Goal: Find specific page/section: Find specific page/section

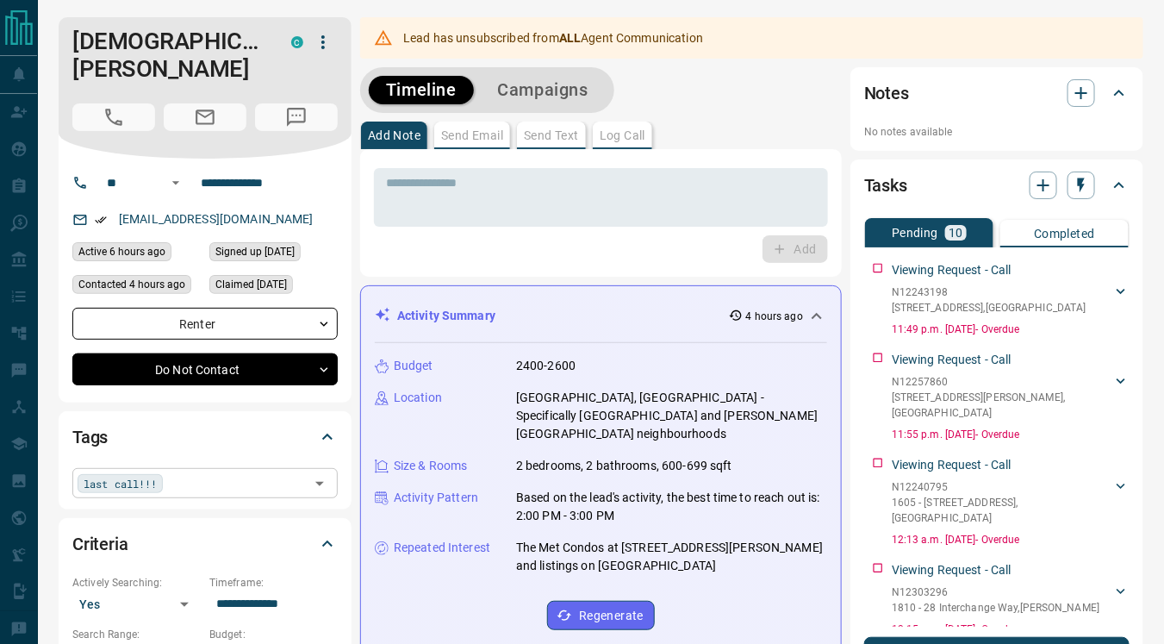
click at [173, 468] on div "last call!!! ​" at bounding box center [204, 482] width 265 height 29
click at [171, 477] on icon at bounding box center [165, 482] width 11 height 11
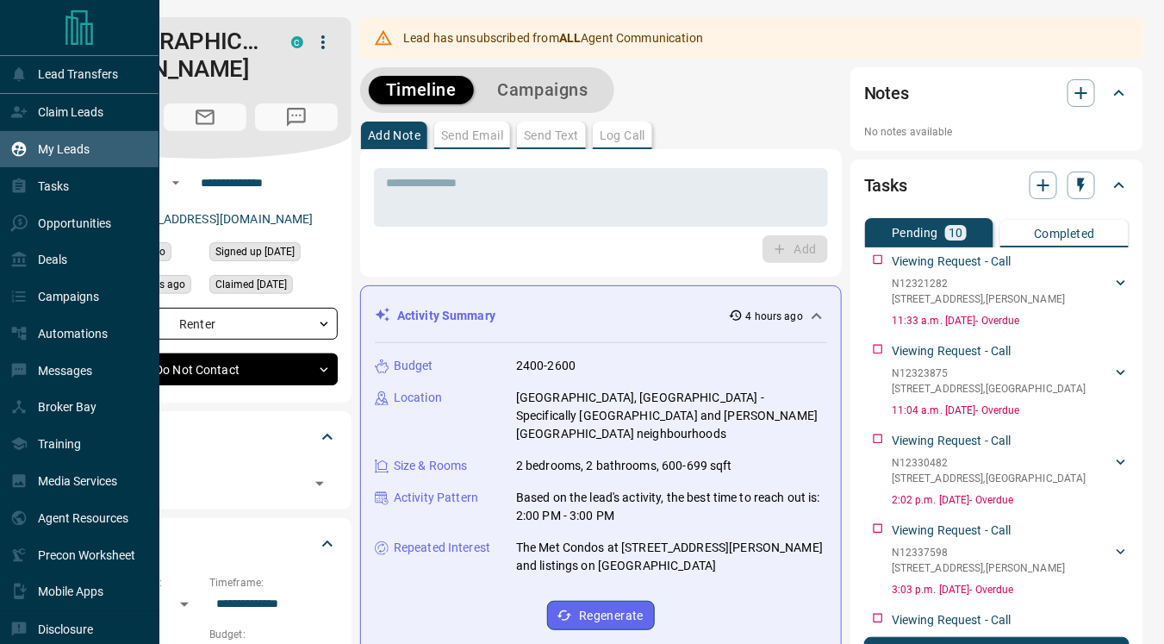
click at [73, 153] on p "My Leads" at bounding box center [64, 149] width 52 height 14
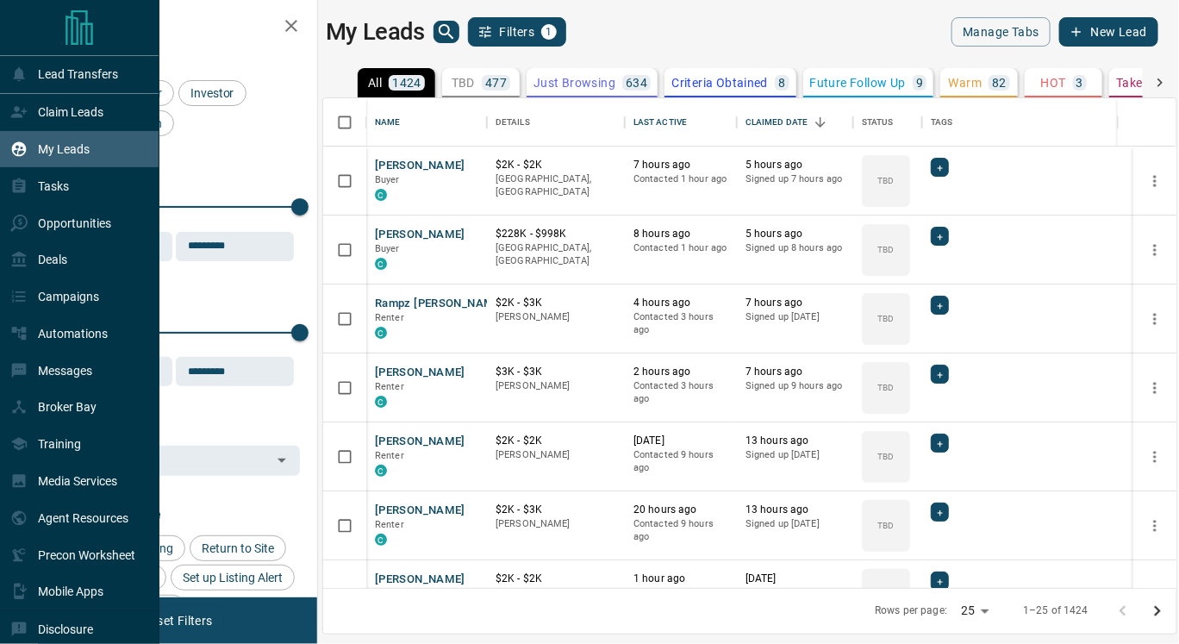
scroll to position [476, 838]
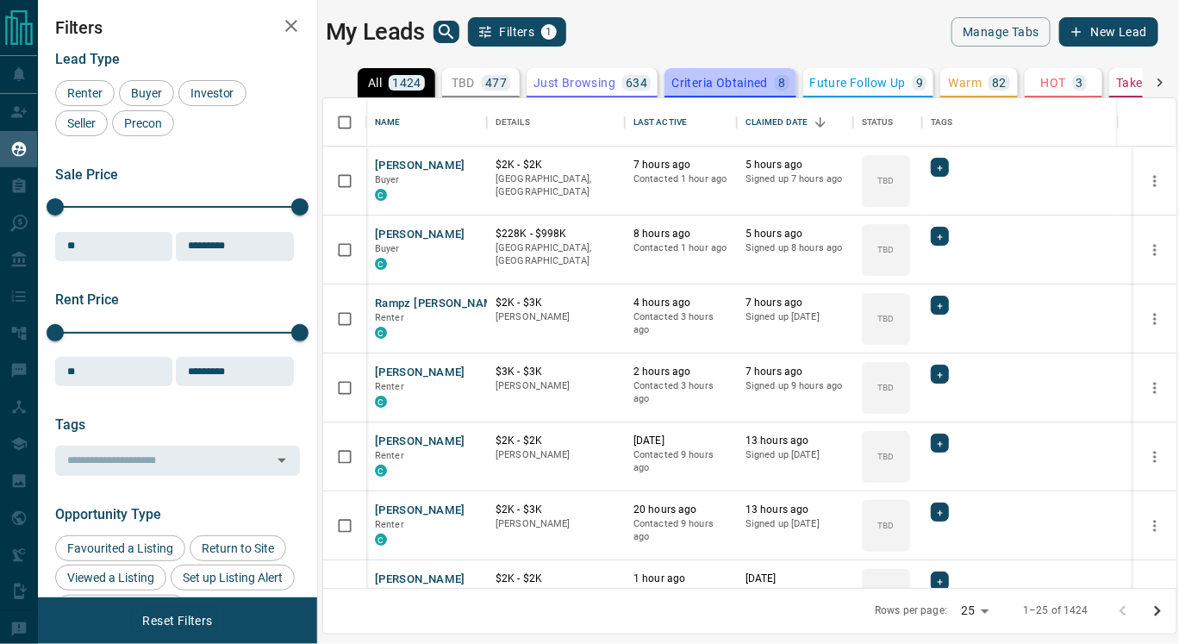
click at [714, 82] on p "Criteria Obtained" at bounding box center [719, 83] width 97 height 12
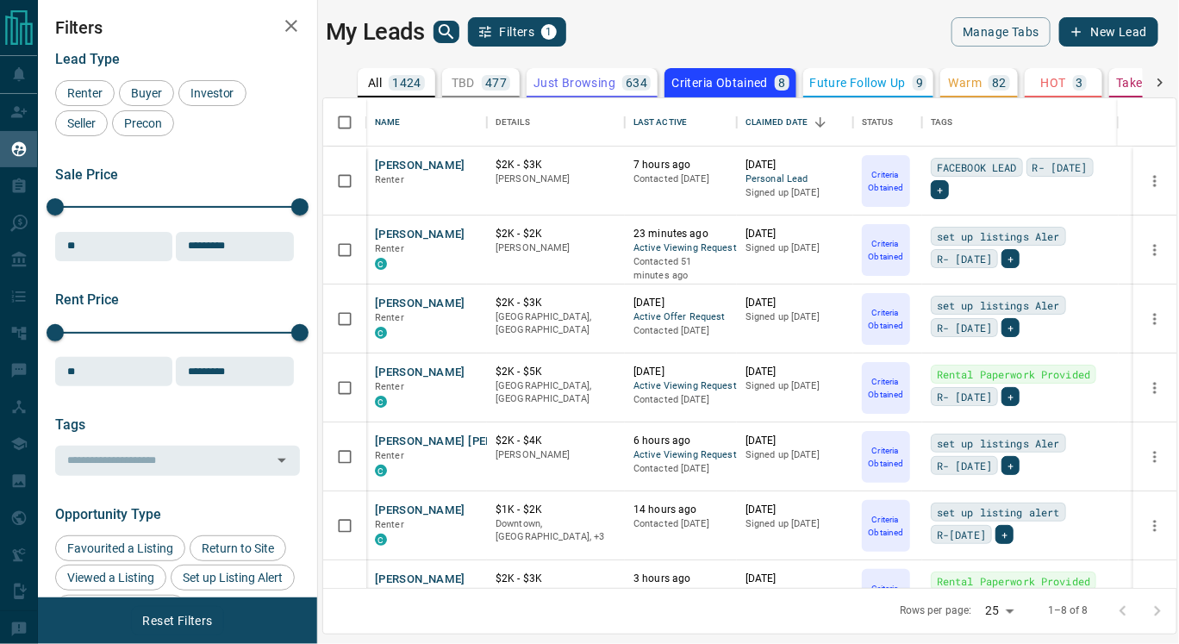
scroll to position [109, 0]
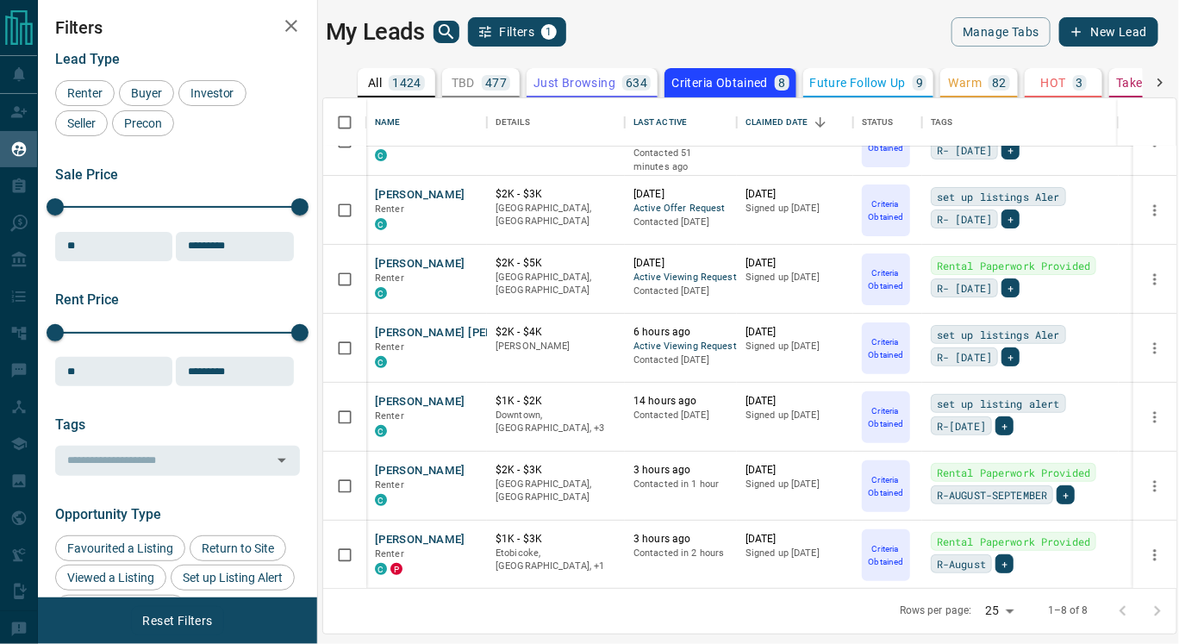
click at [1005, 607] on body "Lead Transfers Claim Leads My Leads Tasks Opportunities Deals Campaigns Automat…" at bounding box center [589, 311] width 1179 height 622
click at [1002, 613] on li "100" at bounding box center [1001, 610] width 46 height 26
type input "***"
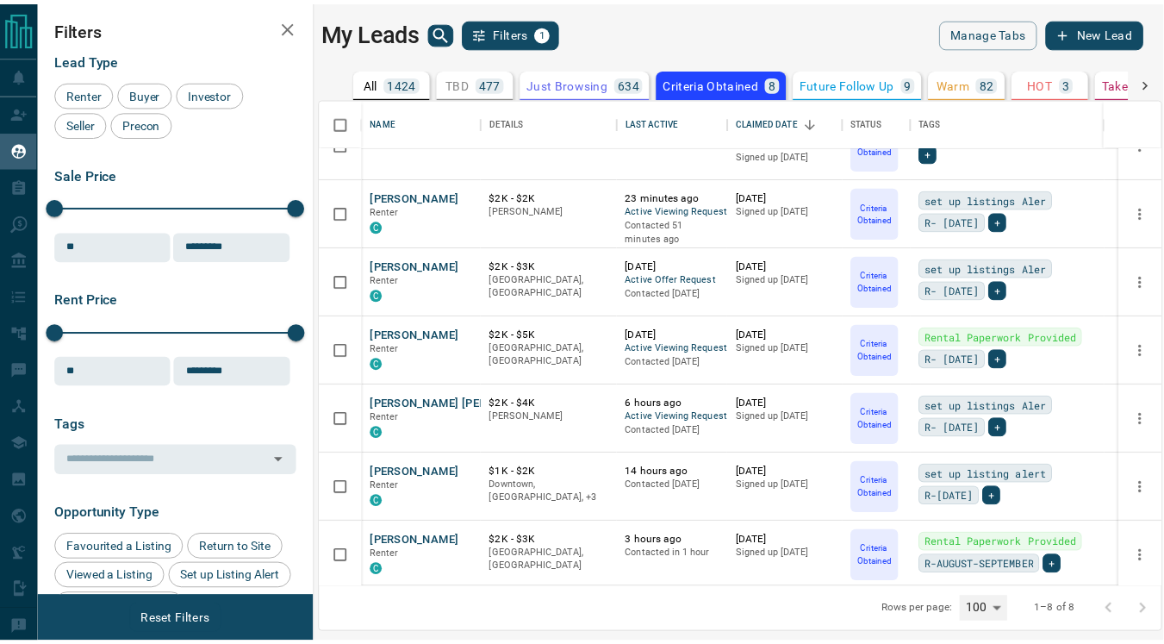
scroll to position [0, 0]
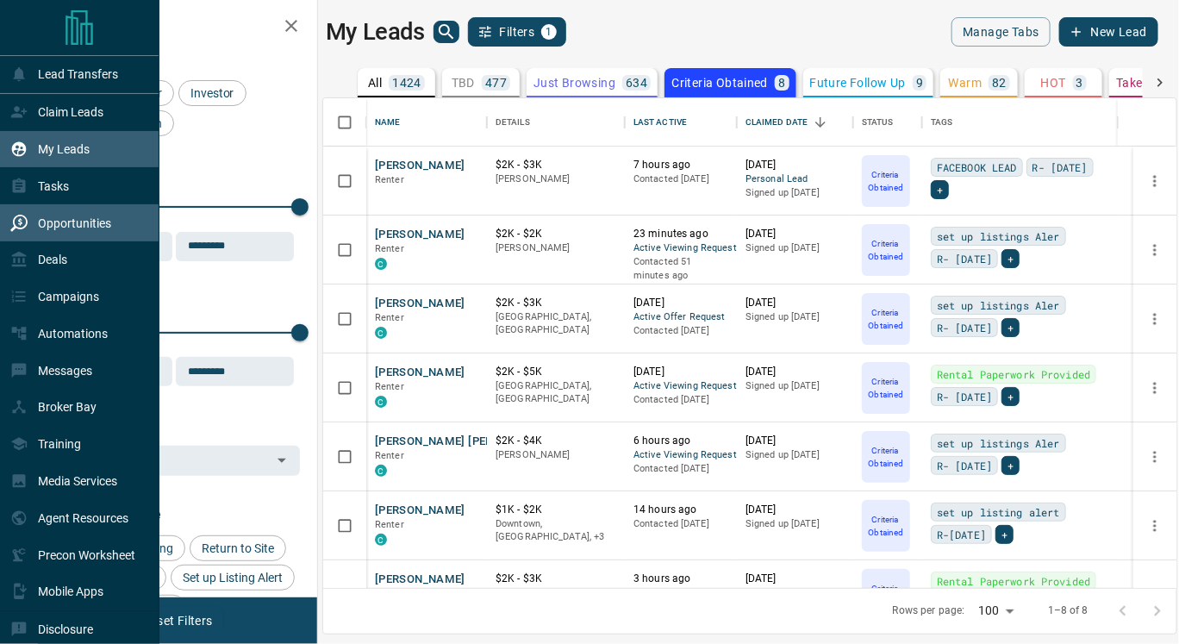
click at [65, 217] on div "Opportunities" at bounding box center [60, 223] width 101 height 28
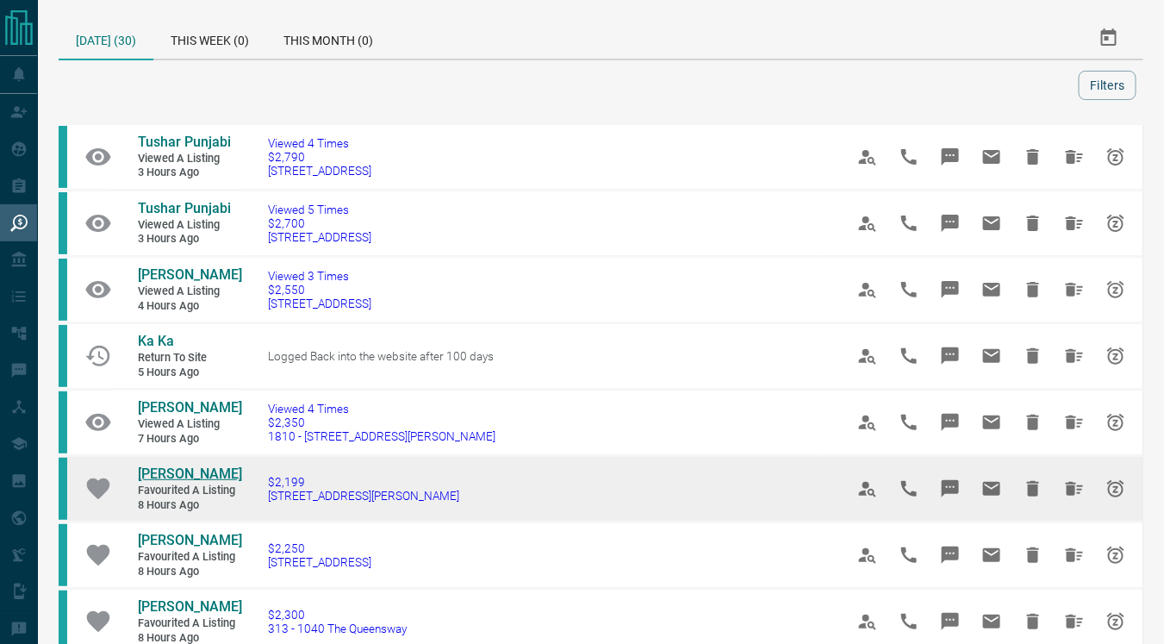
click at [209, 470] on span "[PERSON_NAME]" at bounding box center [190, 473] width 104 height 16
